Goal: Navigation & Orientation: Find specific page/section

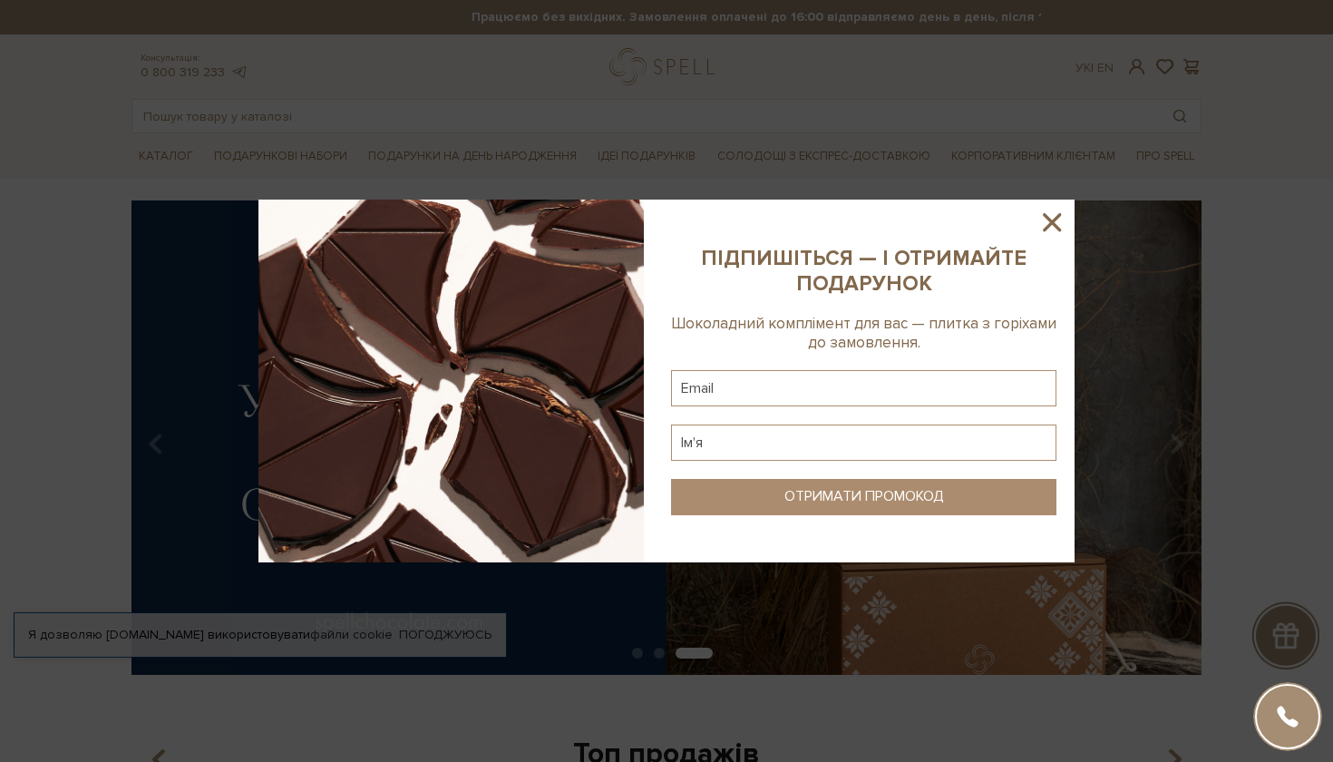
click at [1046, 221] on icon at bounding box center [1052, 222] width 31 height 31
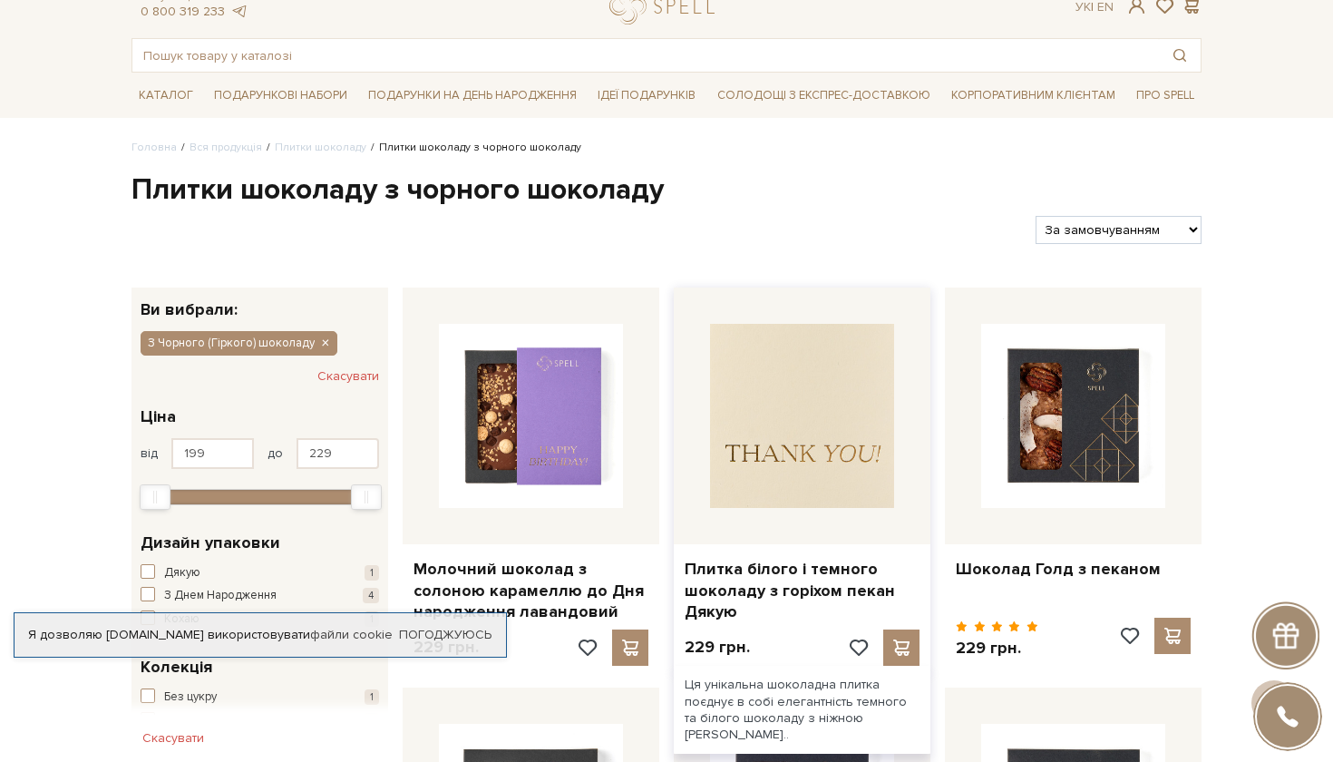
scroll to position [24, 0]
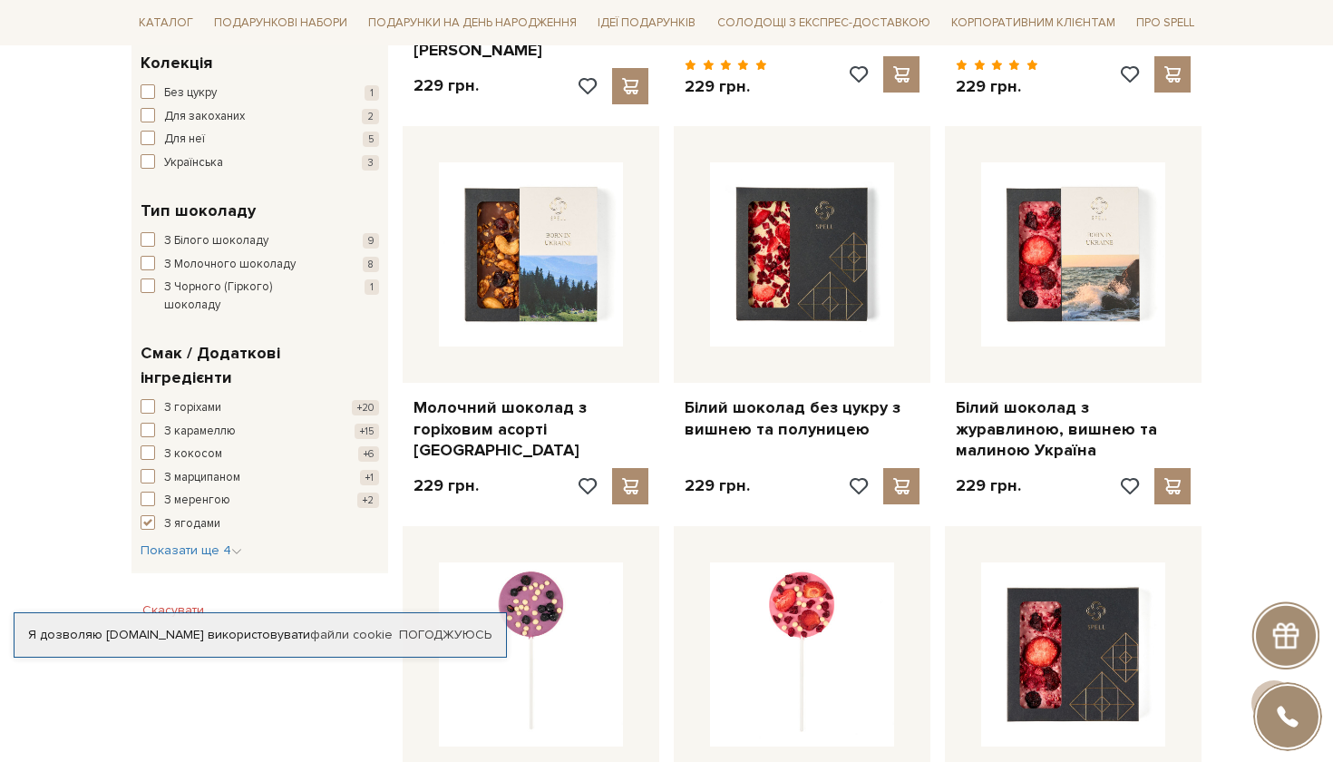
scroll to position [667, 0]
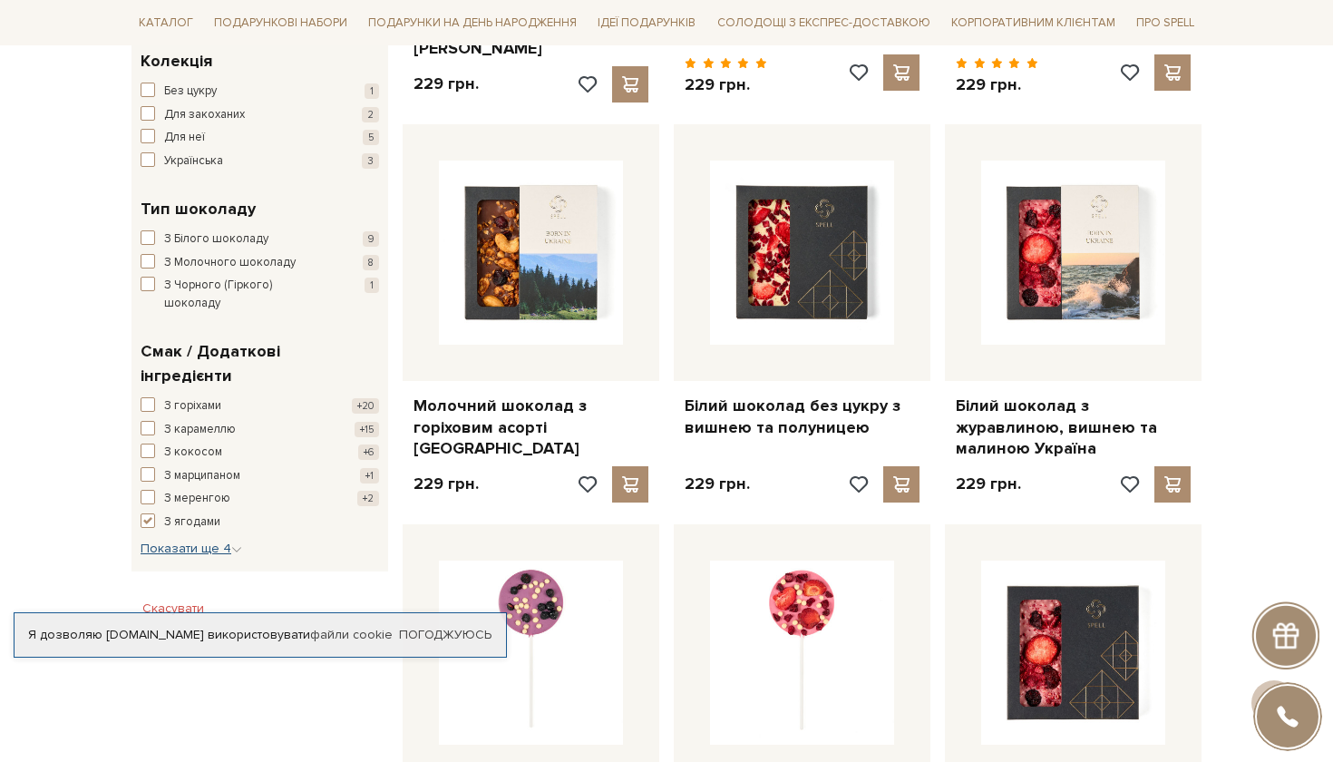
click at [216, 541] on span "Показати ще 4" at bounding box center [192, 548] width 102 height 15
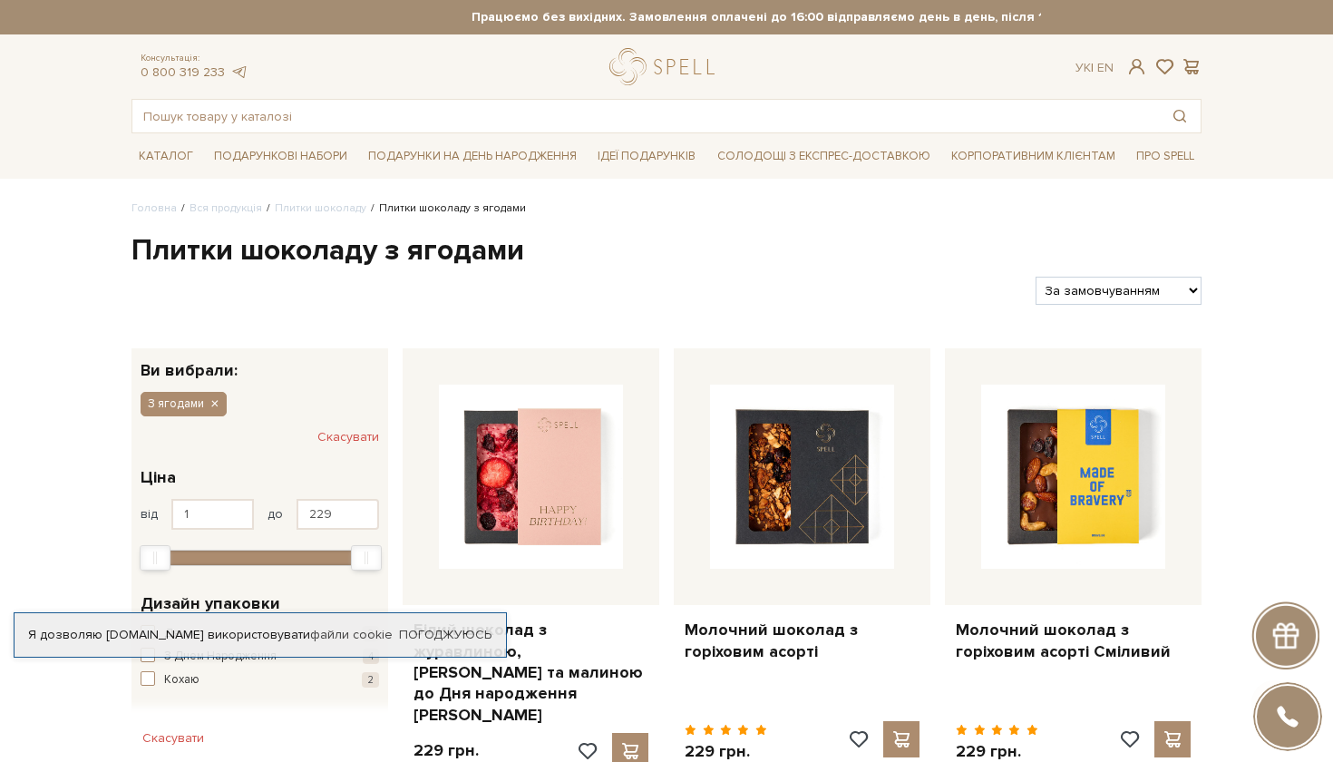
scroll to position [0, 0]
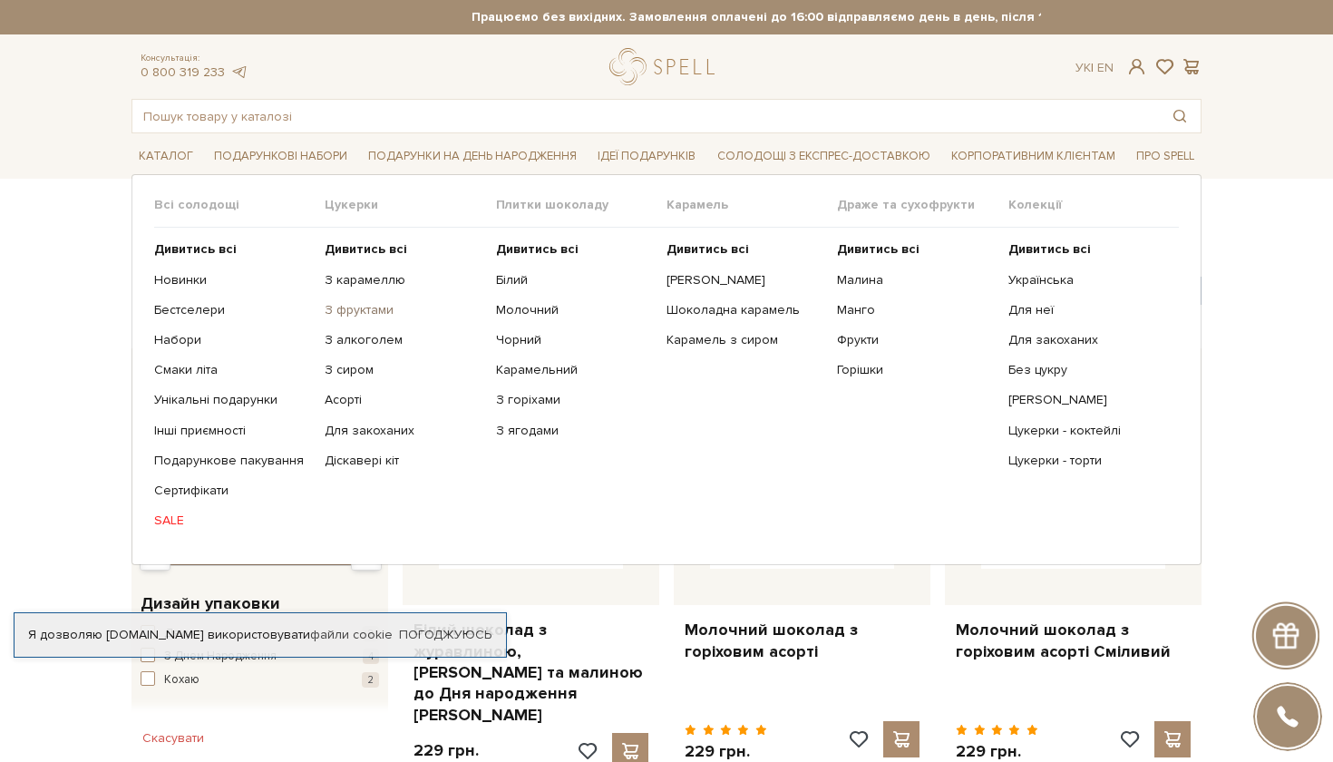
click at [356, 311] on link "З фруктами" at bounding box center [403, 310] width 157 height 16
